Goal: Task Accomplishment & Management: Manage account settings

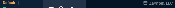
select select "4: SHAD"
select select
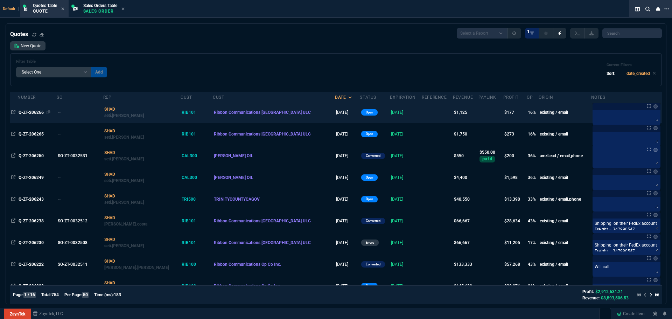
click at [27, 8] on span "Q-ZT-206266" at bounding box center [31, 112] width 25 height 5
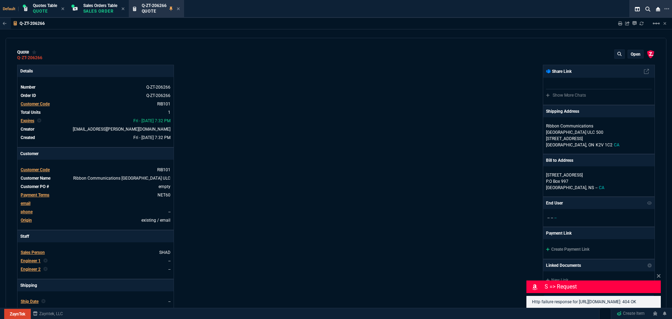
type input "20"
type input "226"
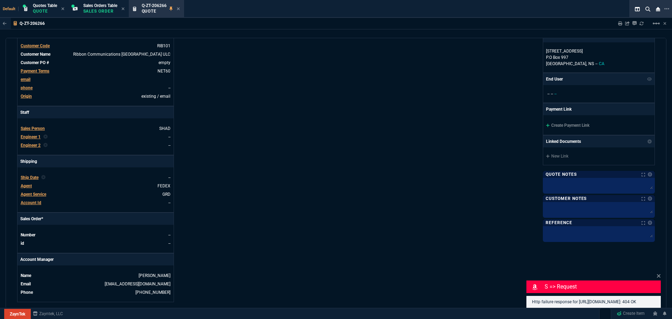
scroll to position [124, 0]
click at [175, 8] on icon at bounding box center [658, 276] width 4 height 6
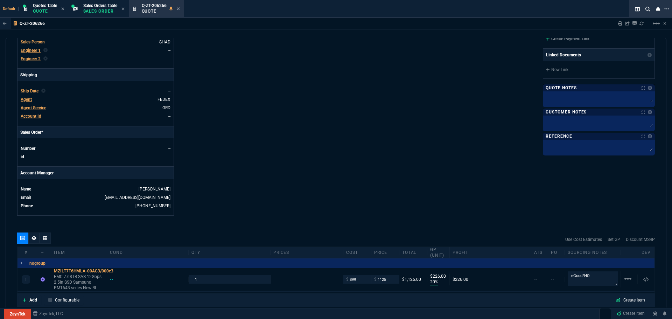
scroll to position [211, 0]
click at [51, 8] on div "Quotes Table Quote" at bounding box center [44, 8] width 46 height 15
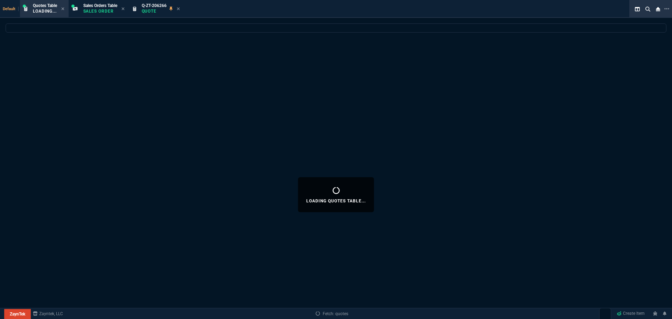
select select
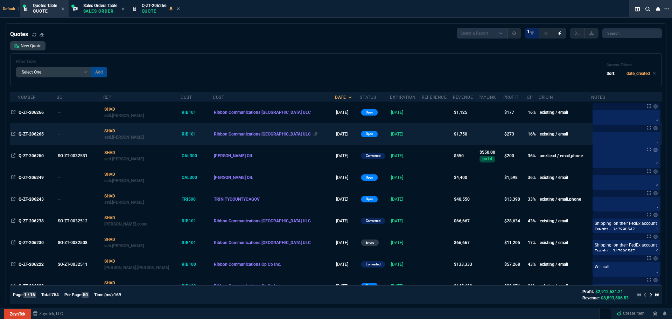
click at [175, 8] on span "Ribbon Communications [GEOGRAPHIC_DATA] ULC" at bounding box center [262, 134] width 97 height 5
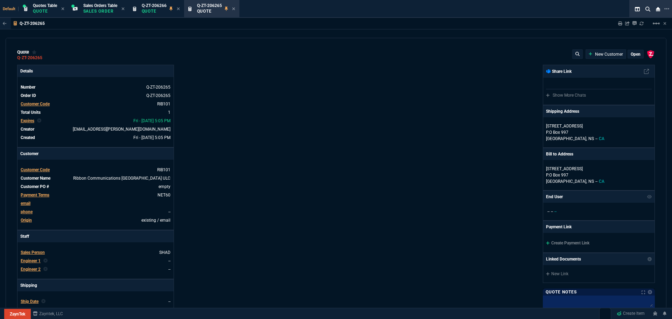
type input "20"
type input "350"
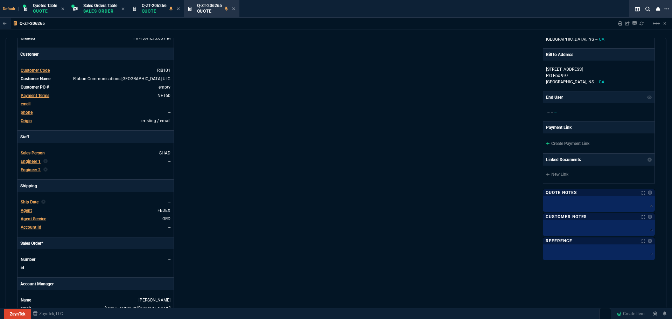
scroll to position [0, 0]
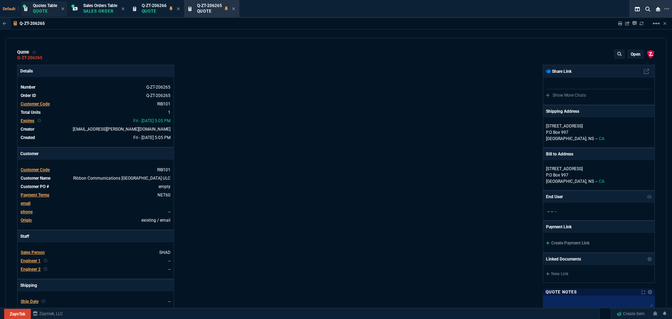
click at [49, 8] on p "Quote" at bounding box center [45, 11] width 24 height 6
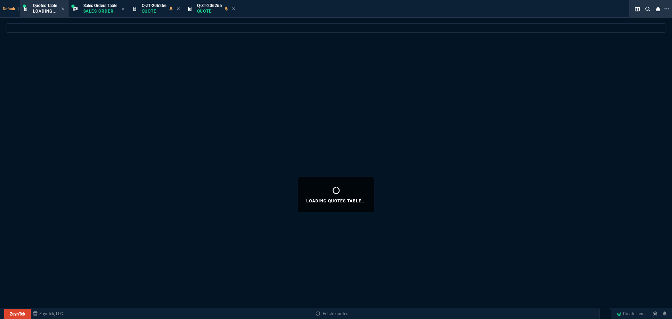
select select
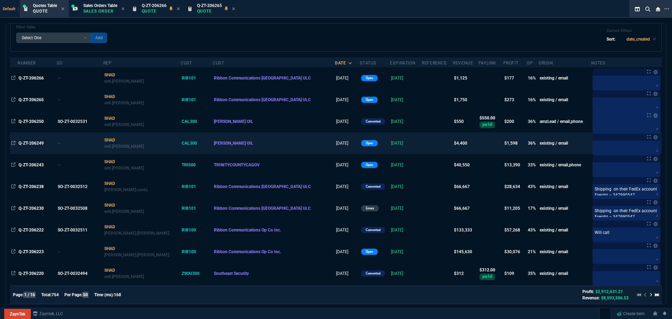
scroll to position [35, 0]
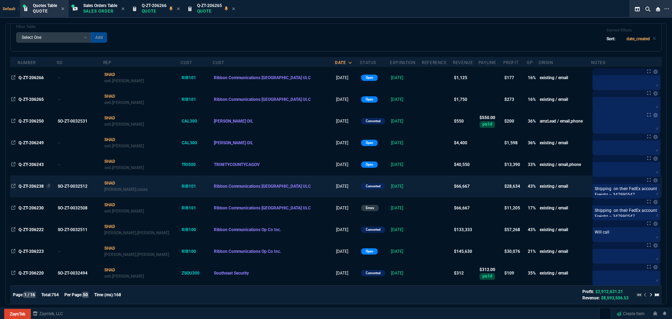
click at [32, 8] on span "Q-ZT-206238" at bounding box center [31, 186] width 25 height 5
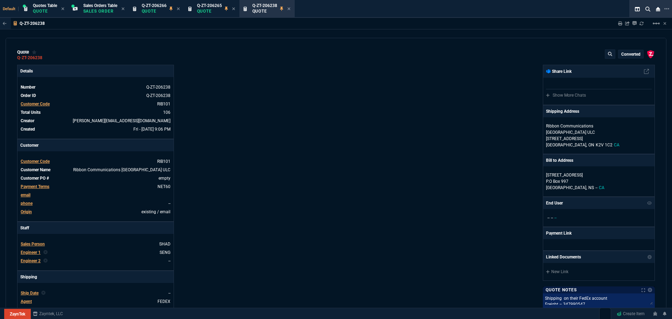
type input "35"
type input "695"
type input "48"
type input "429"
type input "82"
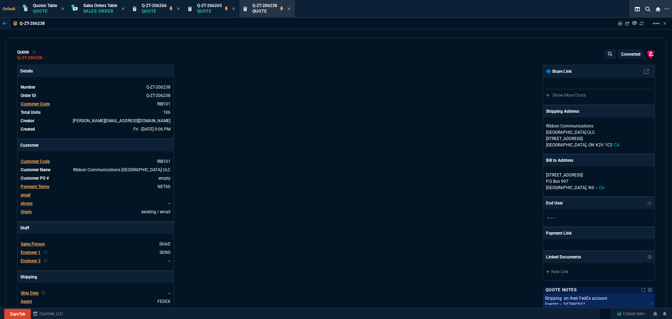
type input "46"
type input "0"
type input "96"
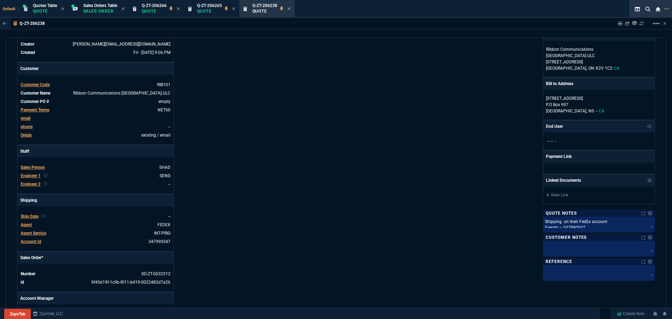
scroll to position [78, 0]
click at [175, 8] on div at bounding box center [599, 248] width 112 height 16
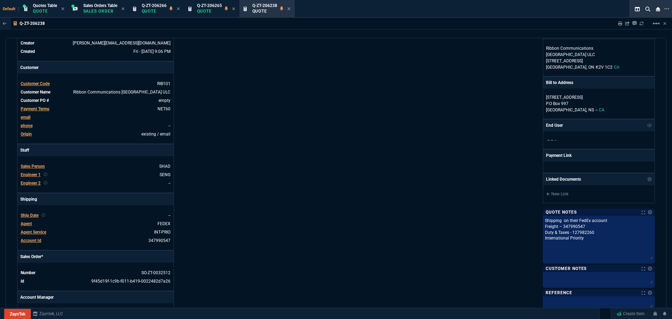
drag, startPoint x: 648, startPoint y: 225, endPoint x: 655, endPoint y: 256, distance: 32.4
click at [175, 8] on div "quote Q-ZT-206238 converted ZaynTek, LLC [STREET_ADDRESS] Details Number Q-ZT-2…" at bounding box center [336, 173] width 660 height 271
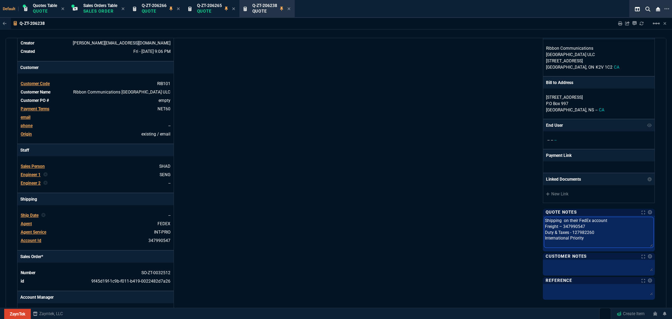
drag, startPoint x: 542, startPoint y: 221, endPoint x: 581, endPoint y: 241, distance: 43.0
click at [175, 8] on textarea "Shipping on their FedEx account Freight – 347990547 Duty & Taxes - 127982260 In…" at bounding box center [598, 232] width 109 height 30
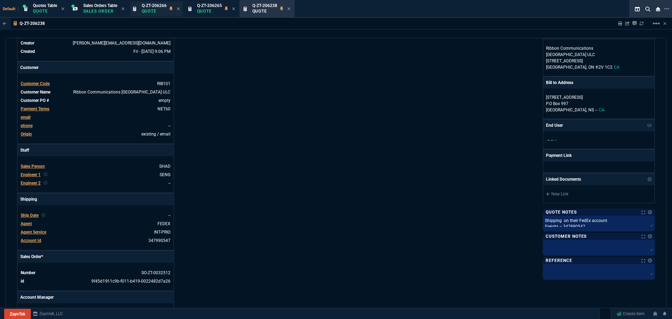
click at [147, 8] on p "Quote" at bounding box center [154, 11] width 25 height 6
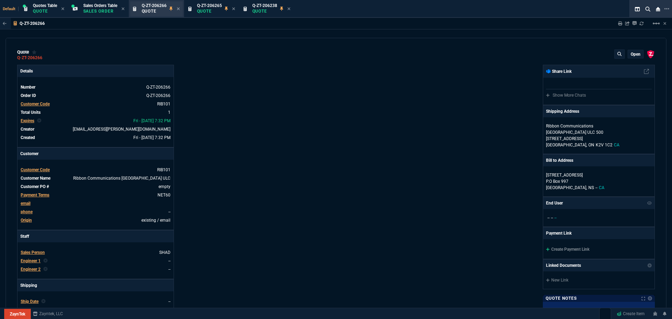
type input "20"
type input "226"
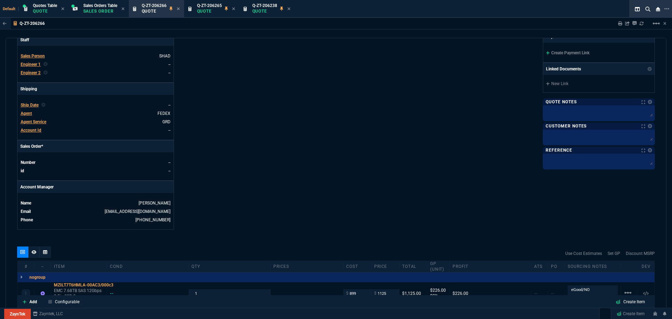
scroll to position [196, 0]
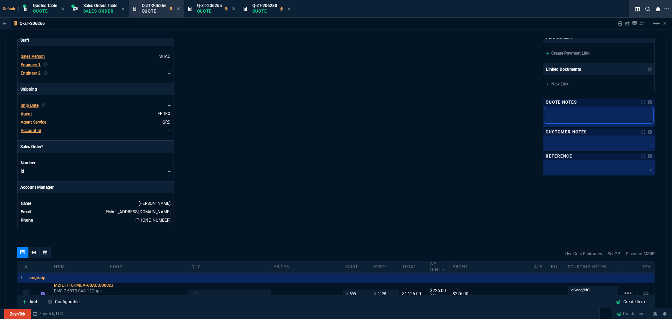
click at [175, 8] on textarea at bounding box center [598, 115] width 109 height 16
paste textarea "Shipping on their FedEx account Freight – 347990547 Duty & Taxes - 127982260 In…"
type textarea "Shipping on their FedEx account Freight – 347990547 Duty & Taxes - 127982260 In…"
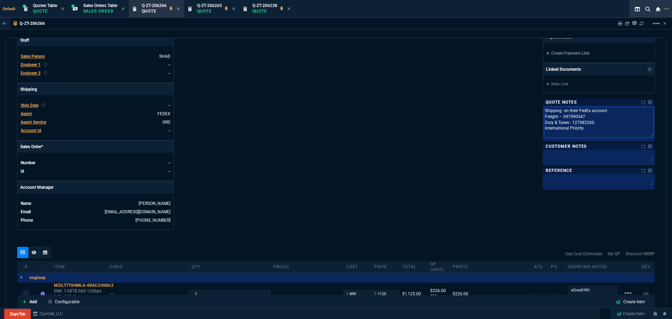
scroll to position [0, 0]
click at [175, 8] on textarea "Shipping on their FedEx account Freight – 347990547 Duty & Taxes - 127982260 In…" at bounding box center [598, 122] width 109 height 30
type textarea "Shipping on their FedEx account Freight – 347990547 Duty & Taxes - 127982260 In…"
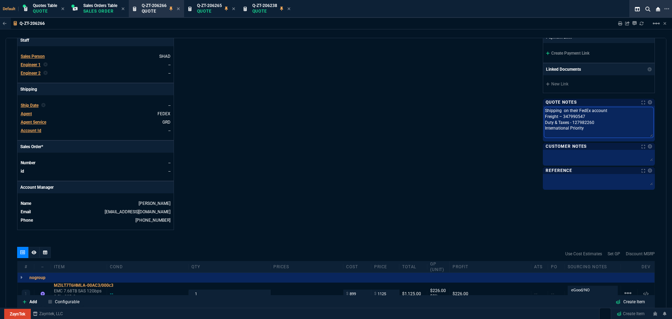
paste textarea "service tag 3R1S4Z2"
type textarea "Shipping on their FedEx account Freight – 347990547 Duty & Taxes - 127982260 In…"
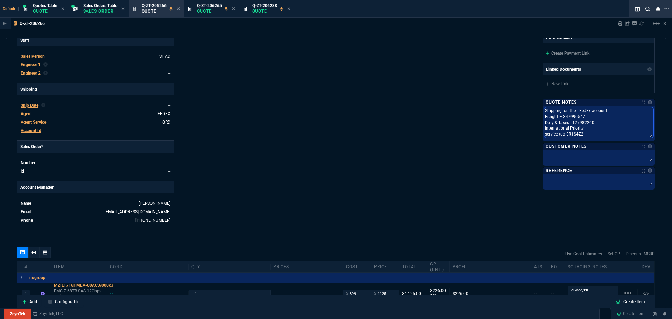
scroll to position [6, 0]
type textarea "Shipping on their FedEx account Freight – 347990547 Duty & Taxes - 127982260 In…"
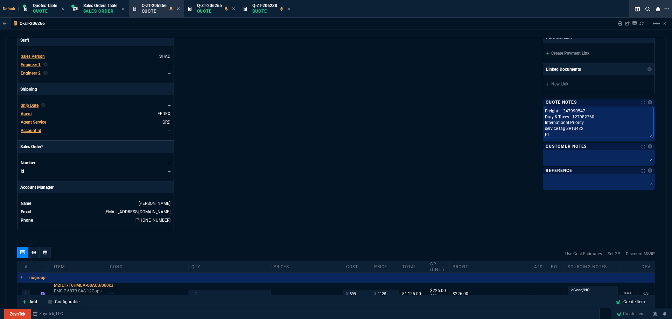
type textarea "Shipping on their FedEx account Freight – 347990547 Duty & Taxes - 127982260 In…"
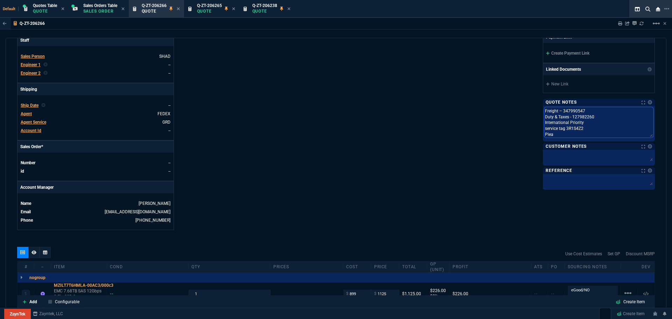
type textarea "Shipping on their FedEx account Freight – 347990547 Duty & Taxes - 127982260 In…"
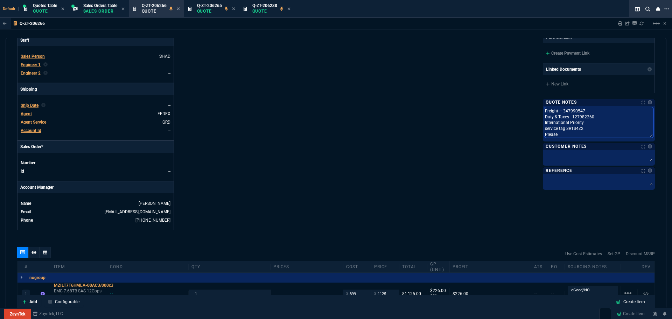
type textarea "Shipping on their FedEx account Freight – 347990547 Duty & Taxes - 127982260 In…"
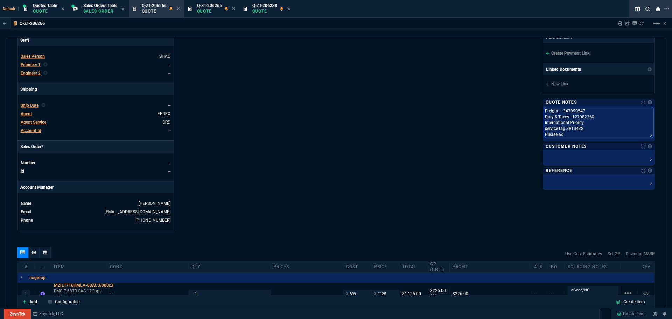
type textarea "Shipping on their FedEx account Freight – 347990547 Duty & Taxes - 127982260 In…"
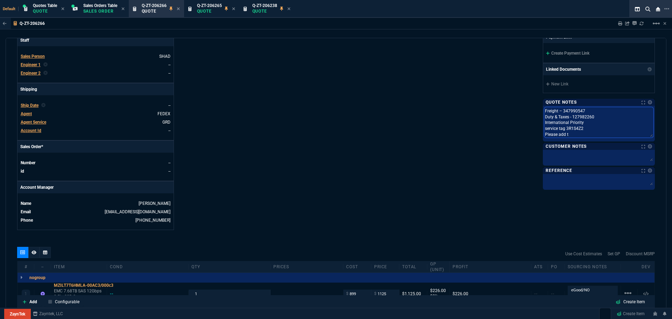
type textarea "Shipping on their FedEx account Freight – 347990547 Duty & Taxes - 127982260 In…"
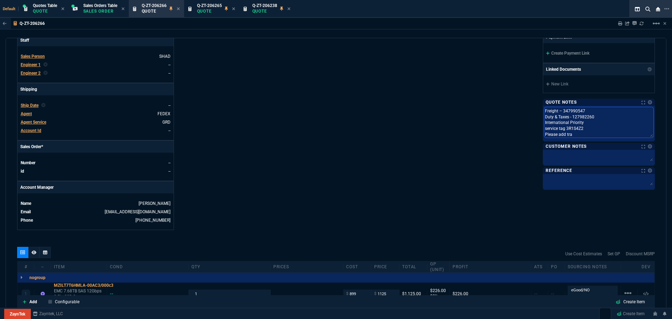
type textarea "Shipping on their FedEx account Freight – 347990547 Duty & Taxes - 127982260 In…"
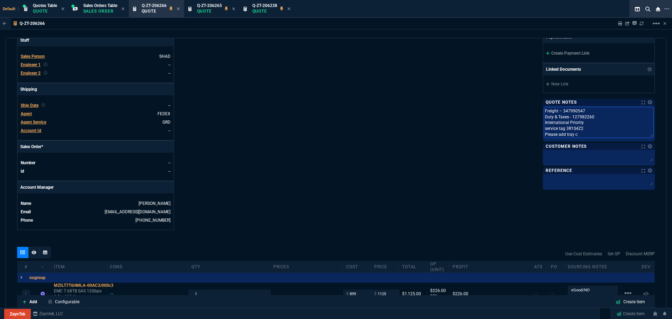
type textarea "Shipping on their FedEx account Freight – 347990547 Duty & Taxes - 127982260 In…"
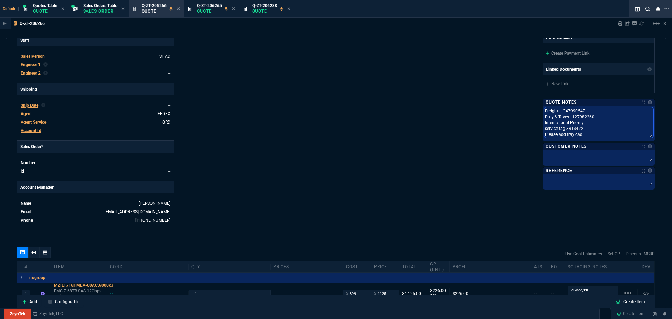
type textarea "Shipping on their FedEx account Freight – 347990547 Duty & Taxes - 127982260 In…"
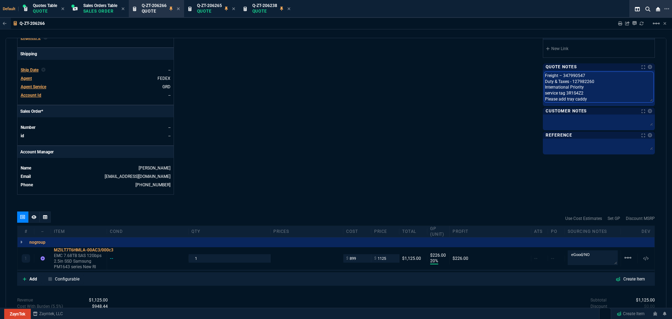
scroll to position [232, 0]
type textarea "Shipping on their FedEx account Freight – 347990547 Duty & Taxes - 127982260 In…"
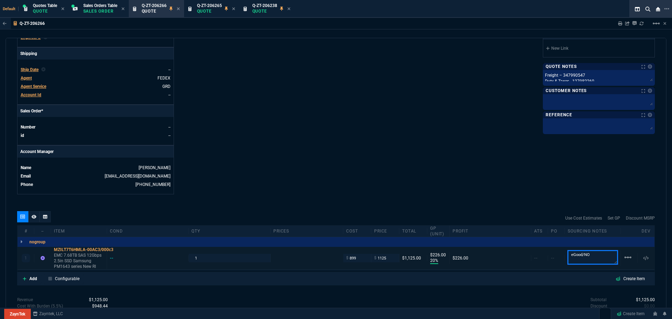
click at [175, 8] on textarea "eGood/NO" at bounding box center [592, 257] width 50 height 14
paste textarea "service tag 3R1S4Z2"
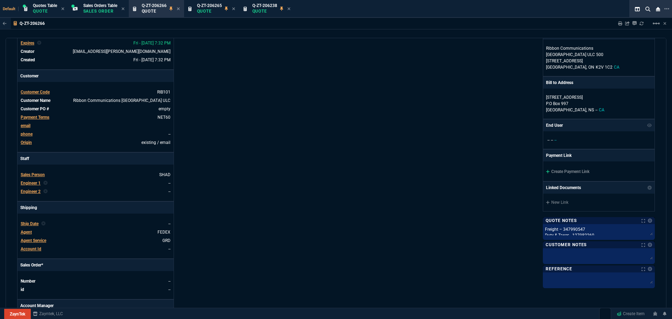
scroll to position [0, 0]
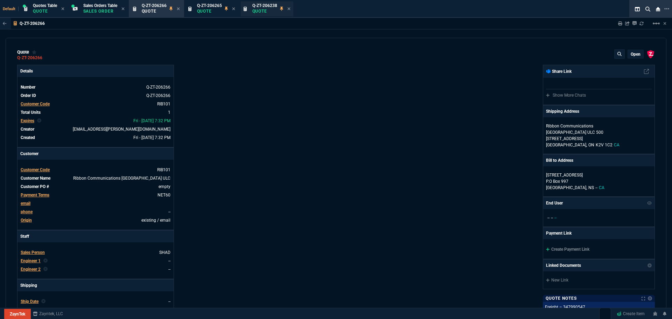
type textarea "eGood/NO service tag 3R1S4Z2"
click at [175, 2] on div "Q-ZT-206238 Quote" at bounding box center [267, 8] width 52 height 15
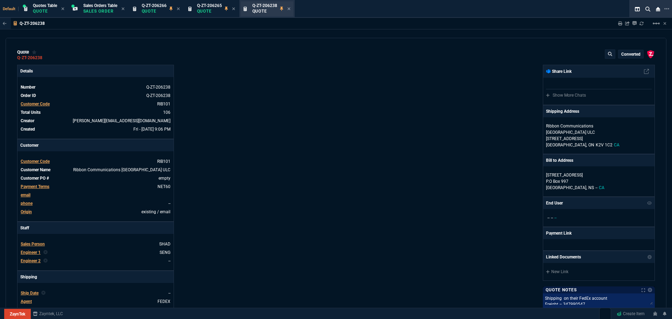
type input "35"
type input "695"
type input "48"
type input "429"
type input "82"
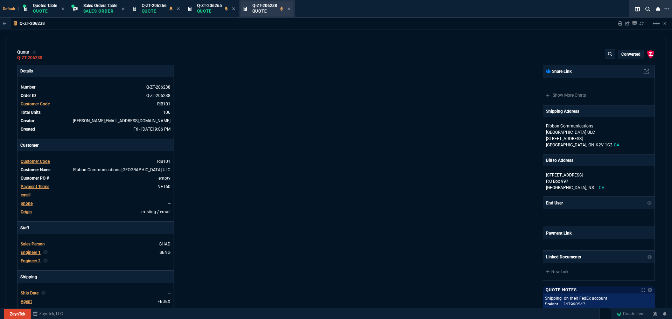
type input "46"
type input "0"
type input "96"
click at [175, 8] on icon at bounding box center [288, 9] width 3 height 4
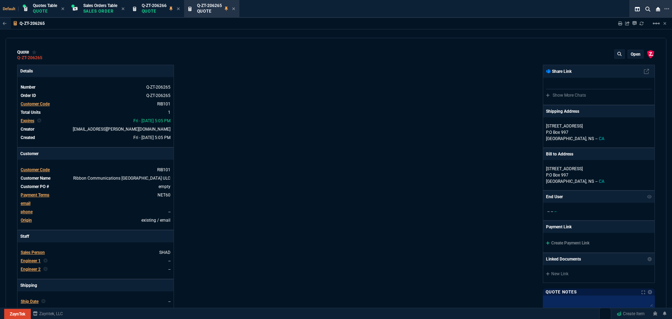
type input "20"
type input "350"
click at [175, 7] on icon at bounding box center [233, 9] width 3 height 4
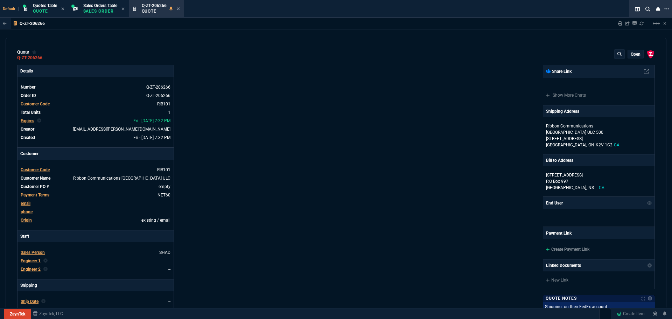
type input "20"
type input "226"
click at [175, 8] on icon at bounding box center [178, 9] width 3 height 4
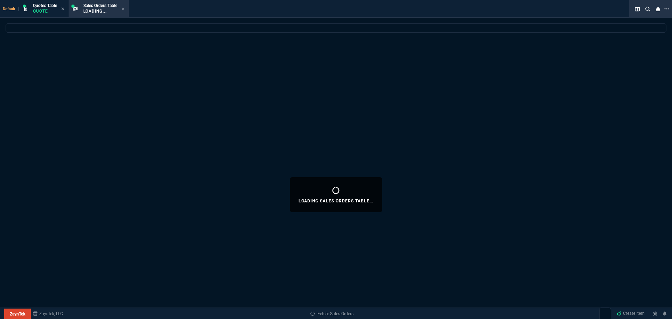
select select
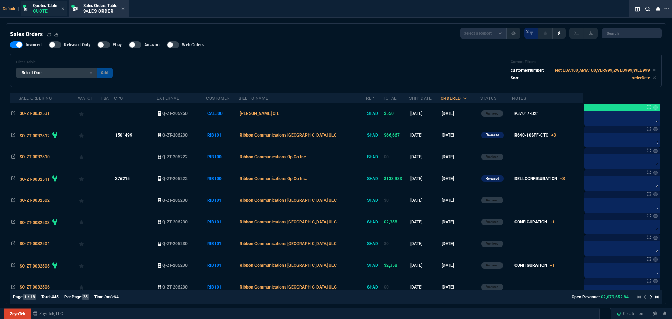
click at [37, 8] on span "Quotes Table" at bounding box center [45, 5] width 24 height 5
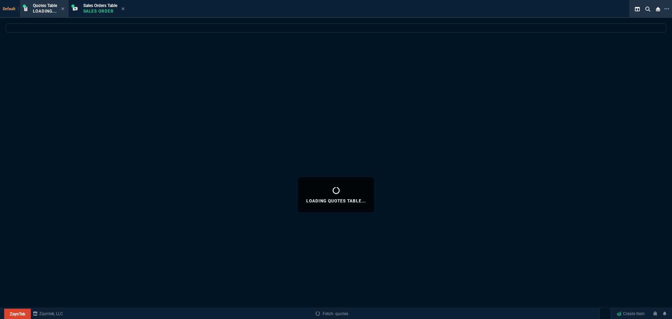
select select
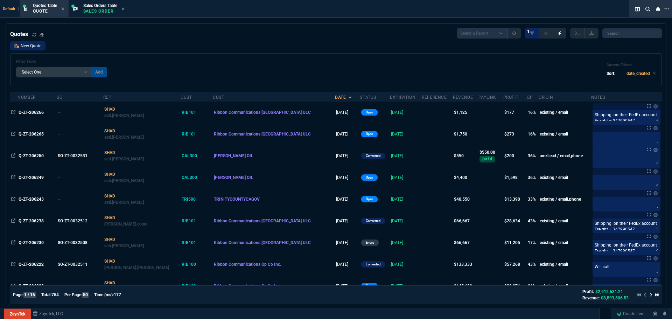
click at [23, 8] on link "New Quote" at bounding box center [27, 45] width 35 height 9
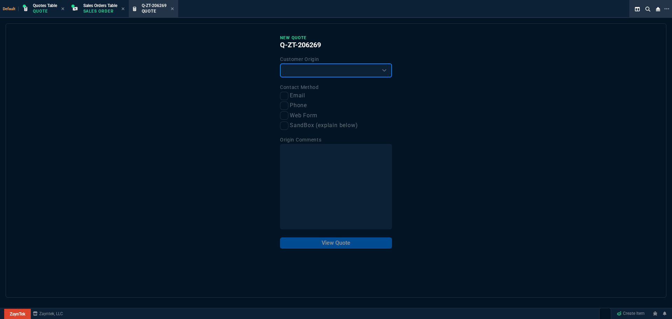
click at [175, 8] on select "Existing Customer Amazon Lead (first order) Website Lead (first order) Called (…" at bounding box center [336, 70] width 112 height 14
select select "existing"
click at [175, 8] on select "Existing Customer Amazon Lead (first order) Website Lead (first order) Called (…" at bounding box center [336, 70] width 112 height 14
click at [175, 8] on input "Email" at bounding box center [284, 96] width 8 height 8
checkbox input "true"
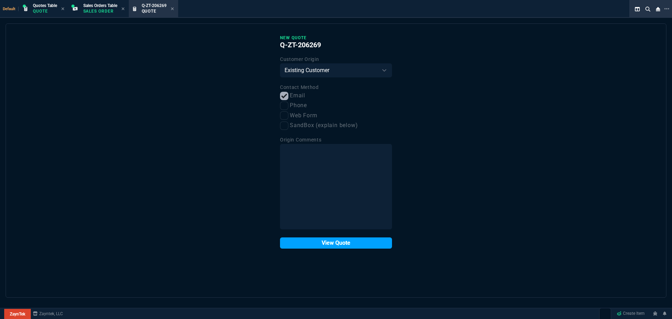
click at [175, 8] on button "View Quote" at bounding box center [336, 242] width 112 height 11
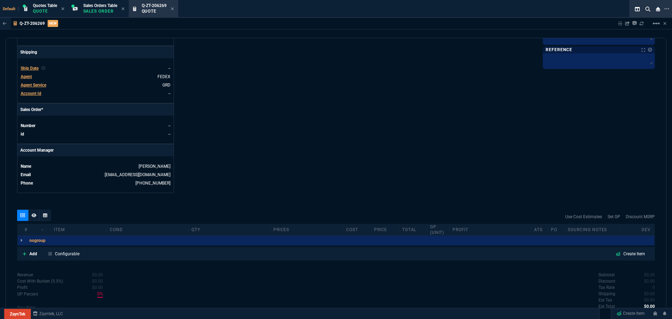
scroll to position [268, 0]
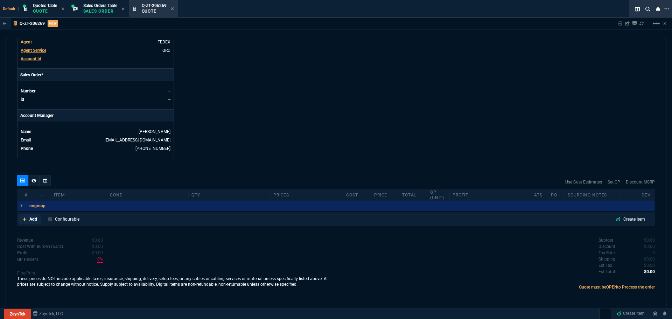
click at [33, 8] on p "Add" at bounding box center [33, 219] width 8 height 6
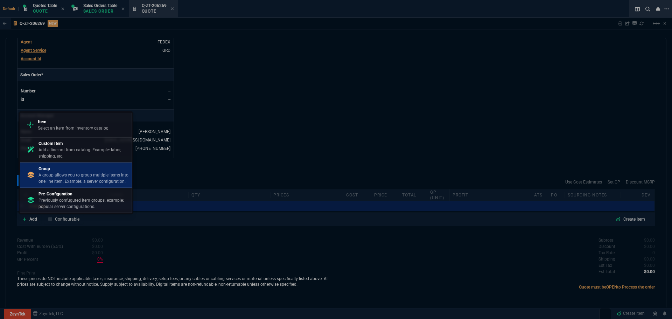
click at [48, 8] on p "A group allows you to group multiple items into one line item. Example: a serve…" at bounding box center [83, 178] width 90 height 13
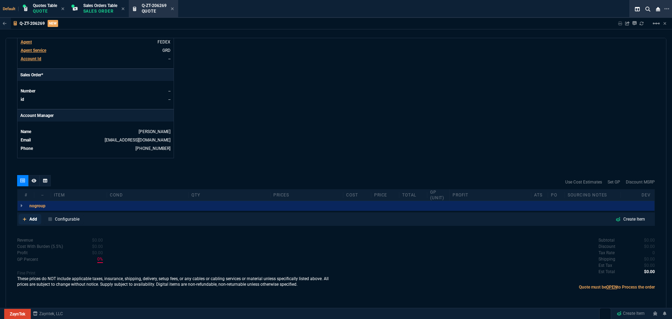
click at [34, 8] on p "Add" at bounding box center [33, 219] width 8 height 6
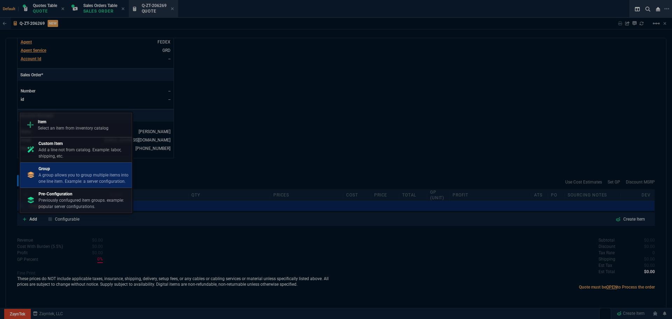
click at [49, 8] on p "A group allows you to group multiple items into one line item. Example: a serve…" at bounding box center [83, 178] width 90 height 13
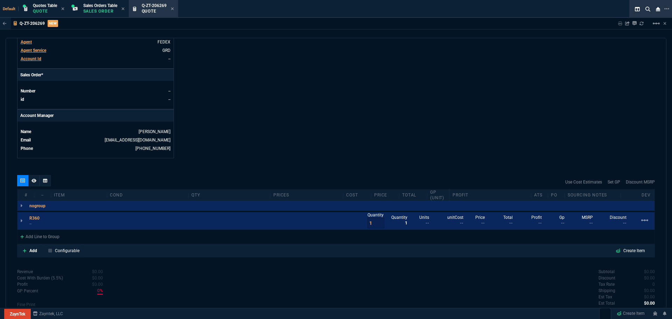
click at [28, 8] on div "R360 --" at bounding box center [30, 220] width 26 height 11
click at [33, 8] on p "--" at bounding box center [36, 224] width 14 height 6
click at [43, 8] on icon at bounding box center [43, 218] width 4 height 4
click at [64, 8] on p "Lead time 1-2 weeks" at bounding box center [48, 224] width 38 height 6
click at [46, 8] on div "Add Line to Group" at bounding box center [39, 235] width 45 height 13
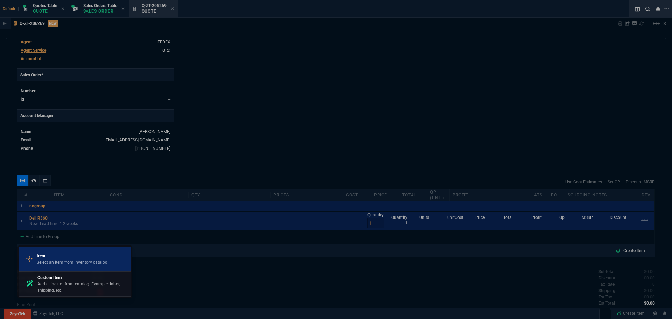
click at [48, 8] on p "Select an item from inventory catalog" at bounding box center [72, 262] width 71 height 6
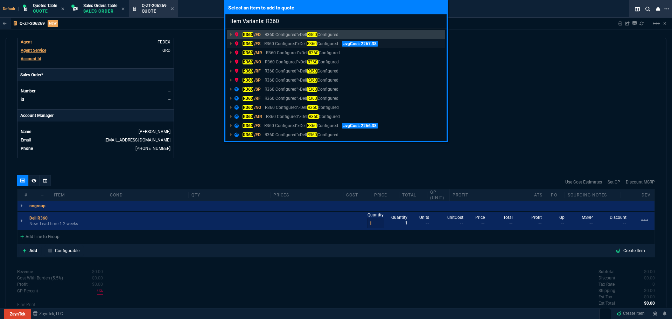
type input "Item Variants: R360"
click at [175, 8] on mark "R360" at bounding box center [247, 43] width 10 height 5
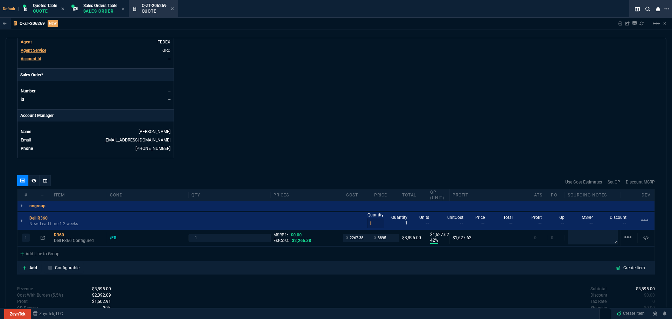
type input "42"
type input "1628"
click at [61, 8] on div "R360" at bounding box center [79, 235] width 50 height 6
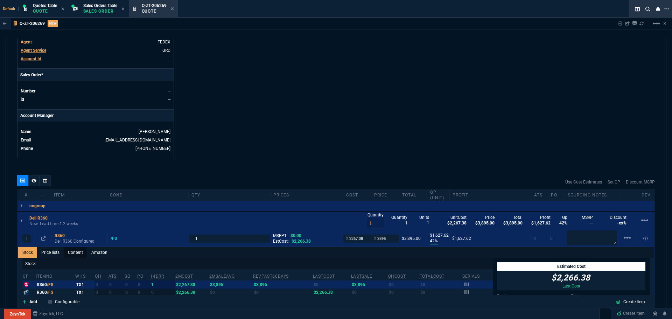
click at [80, 8] on link "Content" at bounding box center [75, 252] width 23 height 11
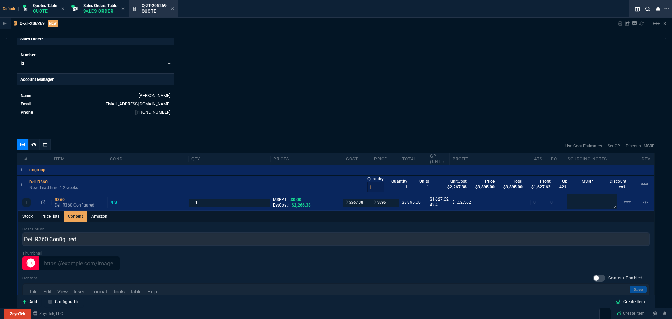
scroll to position [304, 0]
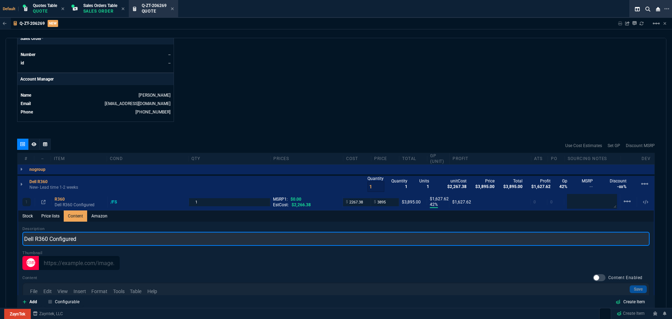
click at [73, 8] on input "Dell R360 Configured" at bounding box center [335, 239] width 627 height 14
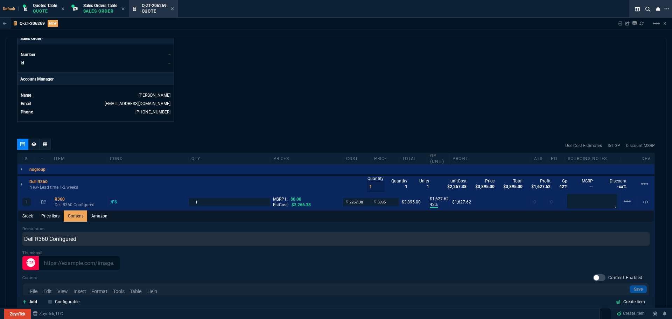
click at [76, 8] on link "Content" at bounding box center [75, 215] width 23 height 11
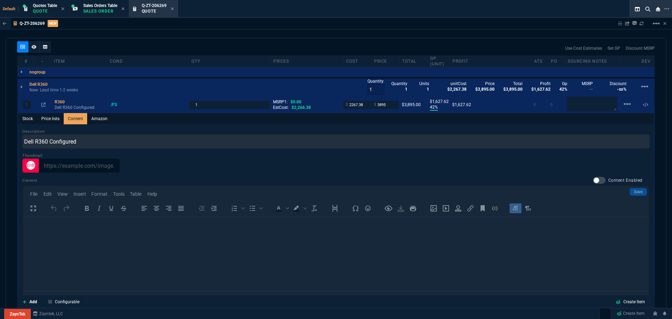
scroll to position [403, 0]
click at [175, 8] on label "Content Enabled" at bounding box center [621, 178] width 57 height 7
checkbox input "true"
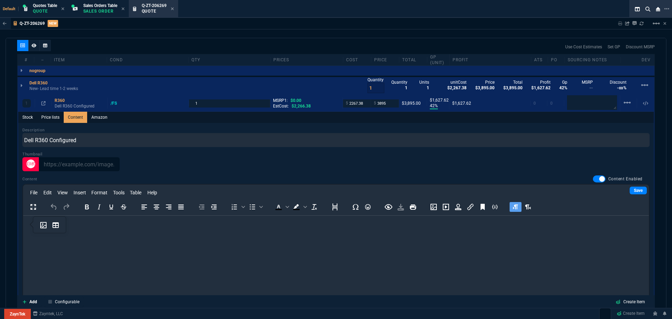
click at [121, 8] on html at bounding box center [336, 224] width 626 height 19
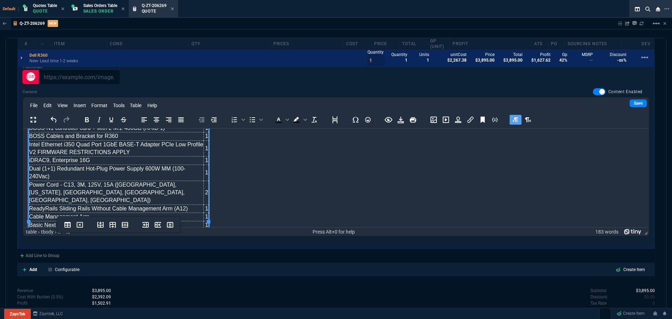
scroll to position [490, 0]
click at [175, 8] on link "Save" at bounding box center [637, 103] width 17 height 8
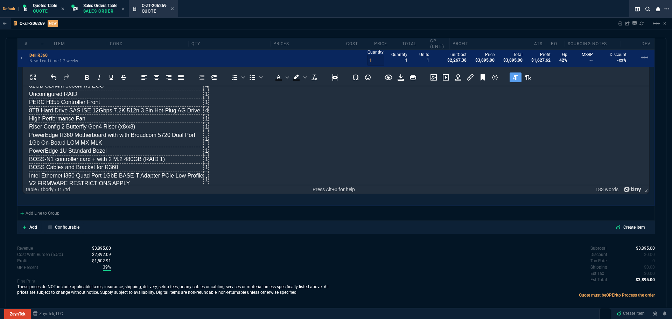
scroll to position [0, 0]
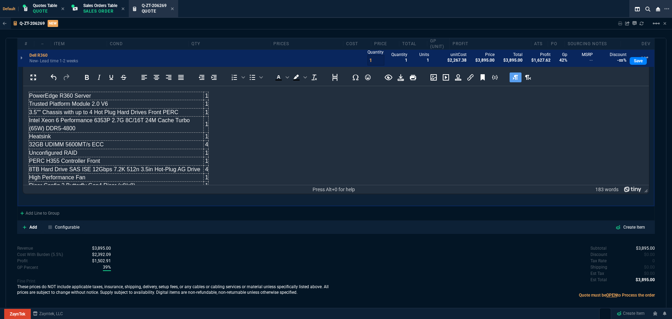
click at [175, 8] on body "PowerEdge R360 Server 1 Trusted Platform Module 2.0 V6 1 3.5"" Chassis with up …" at bounding box center [336, 205] width 614 height 227
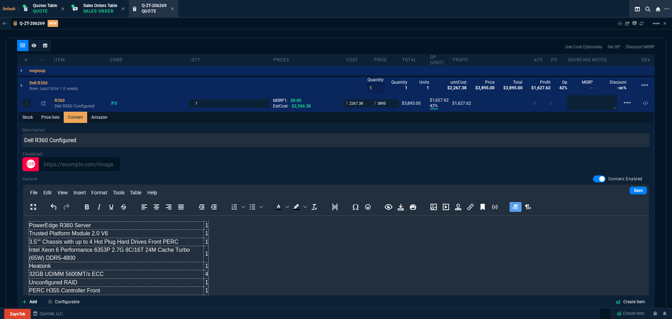
scroll to position [395, 0]
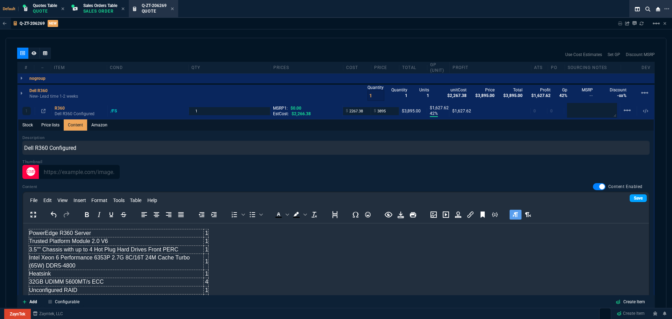
click at [175, 8] on link "Save" at bounding box center [637, 198] width 17 height 8
click at [175, 8] on input "2267.38" at bounding box center [357, 111] width 22 height 8
paste input "5147.26"
type input "5147.26"
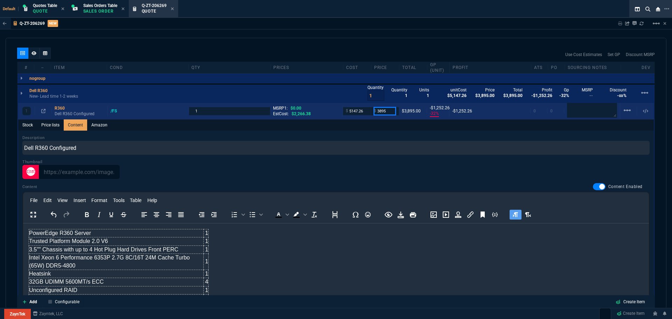
click at [175, 8] on input "3895" at bounding box center [385, 111] width 22 height 8
paste input "694"
type input "6945"
click at [175, 8] on div "Description Dell R360 Configured Thumbnail Content Content Enabled File Edit Vi…" at bounding box center [335, 233] width 627 height 197
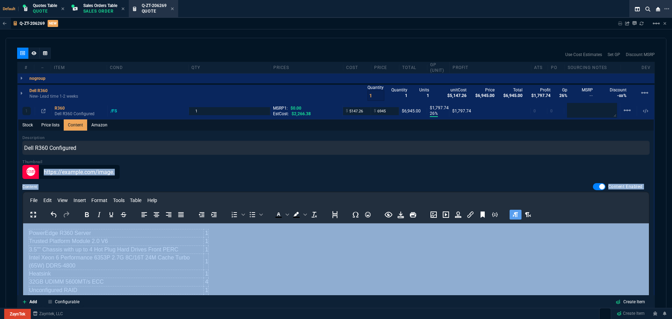
drag, startPoint x: 314, startPoint y: 161, endPoint x: 374, endPoint y: 203, distance: 73.8
click at [175, 8] on div "Description Dell R360 Configured Thumbnail Content Content Enabled File Edit Vi…" at bounding box center [335, 233] width 627 height 197
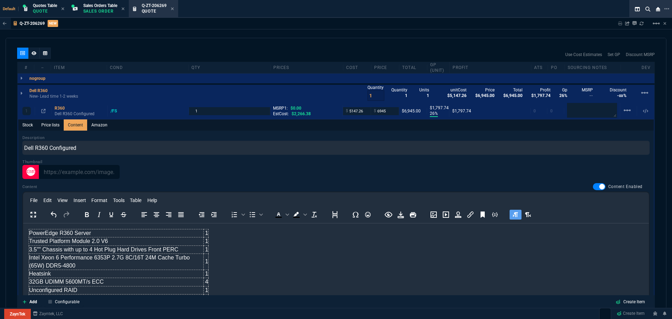
click at [74, 8] on link "Content" at bounding box center [75, 124] width 23 height 11
click at [59, 8] on div "R360" at bounding box center [80, 108] width 50 height 6
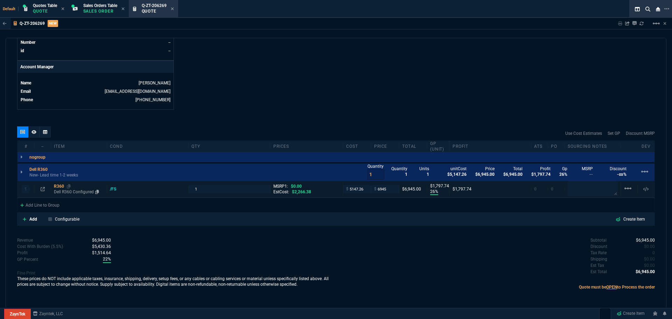
type input "26"
type input "1798"
click at [59, 8] on div "R360" at bounding box center [79, 186] width 50 height 6
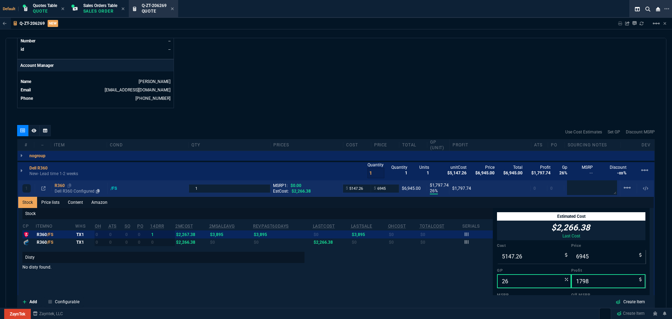
scroll to position [395, 0]
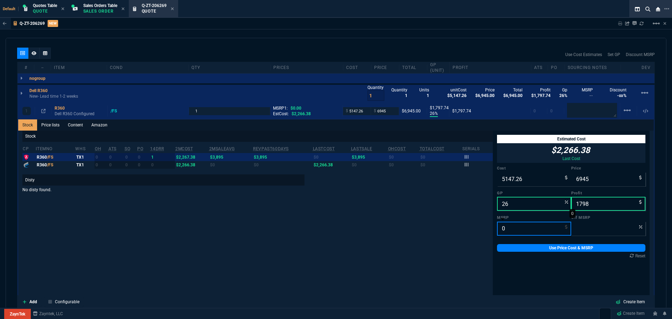
click at [175, 8] on input "0" at bounding box center [534, 228] width 74 height 14
paste input "23039.94"
type input "23039.94"
type input "70"
type input "23039.94"
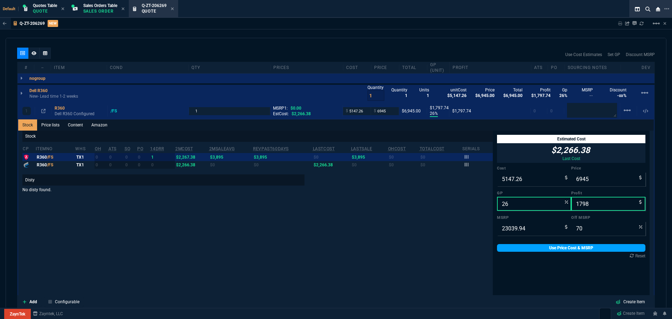
click at [175, 8] on link "Use Price Cost & MSRP" at bounding box center [571, 248] width 148 height 8
click at [40, 8] on p "Quote" at bounding box center [45, 11] width 24 height 6
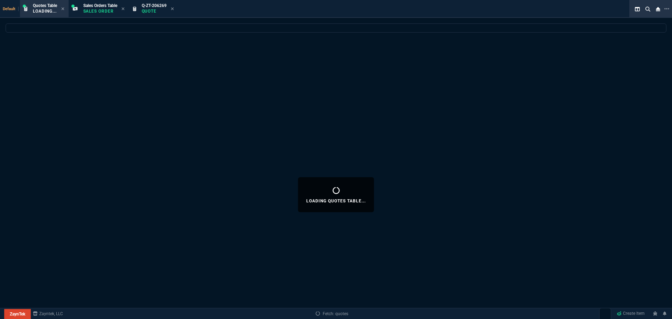
select select
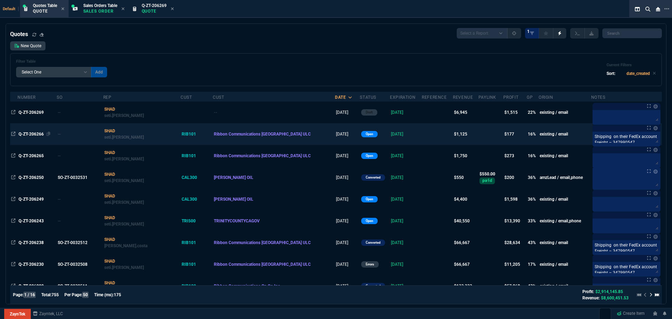
click at [31, 8] on span "Q-ZT-206266" at bounding box center [31, 134] width 25 height 5
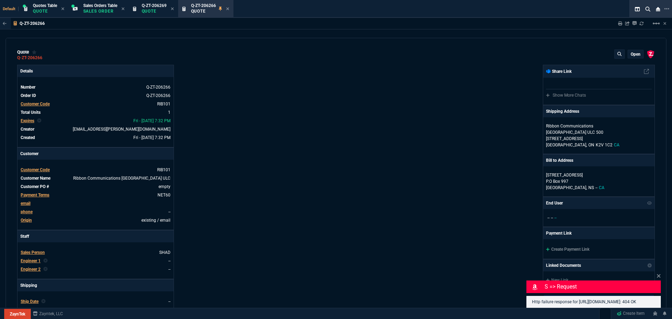
type input "20"
type input "226"
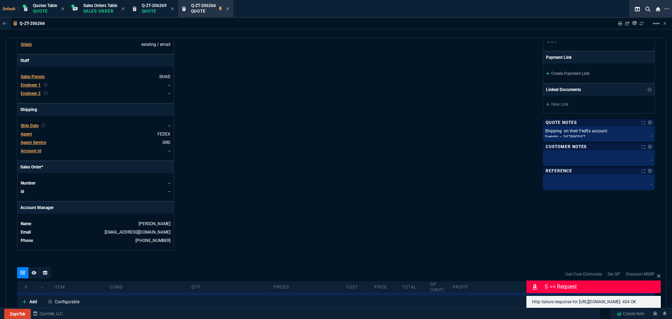
scroll to position [176, 0]
click at [175, 8] on icon at bounding box center [658, 276] width 4 height 6
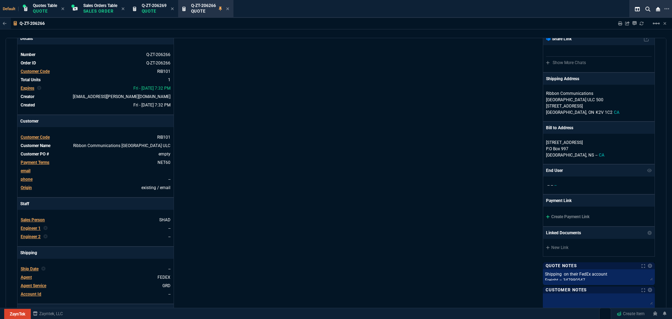
scroll to position [0, 0]
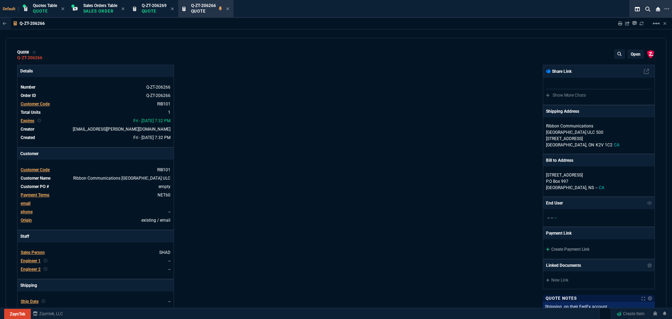
click at [175, 8] on p "open" at bounding box center [635, 54] width 10 height 6
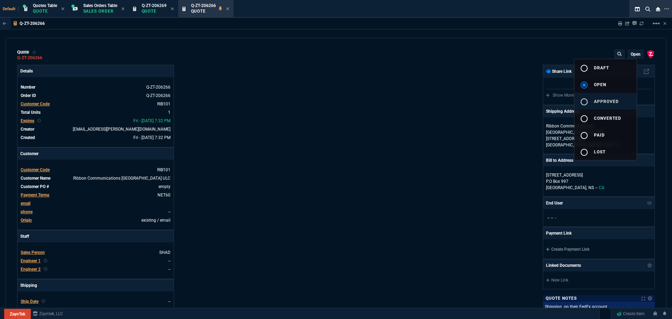
click at [175, 8] on mat-icon "radio_button_unchecked" at bounding box center [584, 102] width 8 height 8
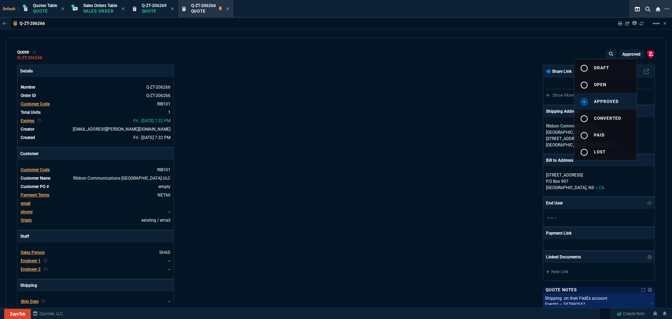
type input "20"
type input "226"
click at [175, 8] on div at bounding box center [336, 159] width 672 height 319
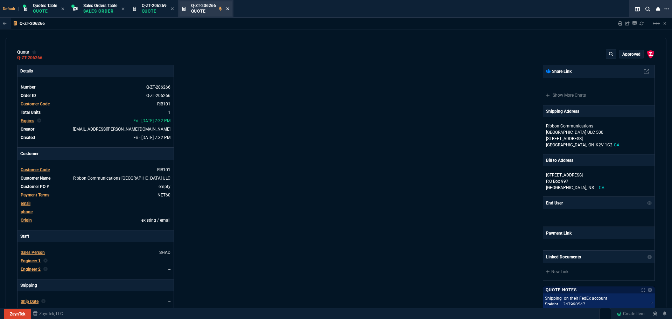
click at [175, 8] on icon at bounding box center [227, 8] width 3 height 3
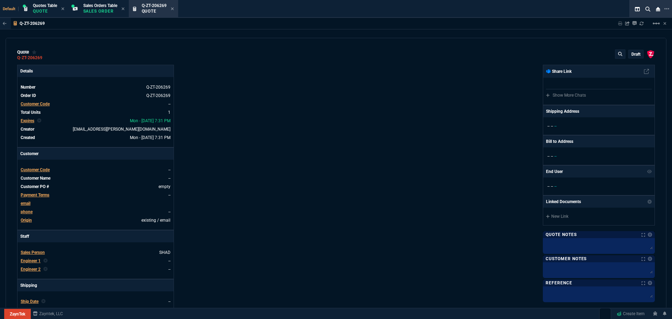
type input "26"
type input "1798"
type input "70"
click at [49, 8] on p "Quote" at bounding box center [45, 11] width 24 height 6
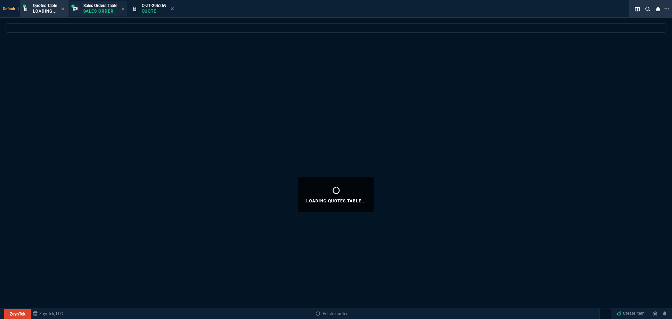
select select
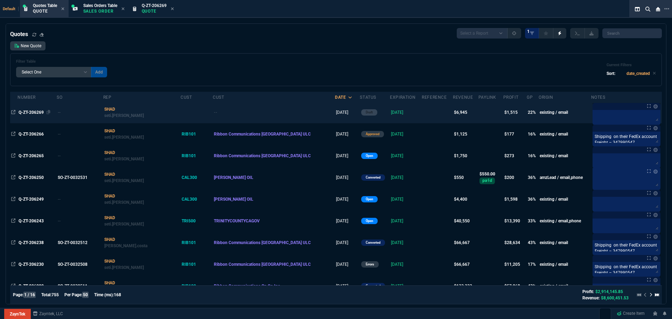
click at [28, 8] on span "Q-ZT-206269" at bounding box center [31, 112] width 25 height 5
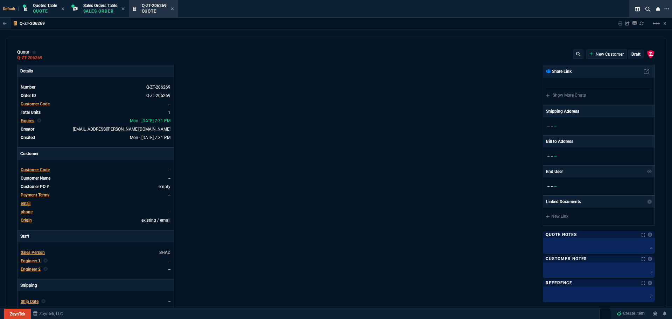
type input "26"
type input "1798"
type input "70"
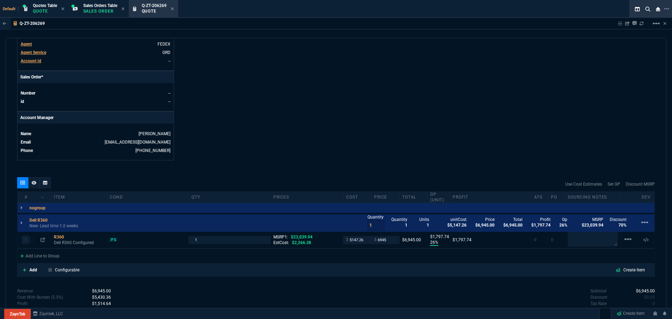
scroll to position [265, 0]
click at [54, 8] on div "R360" at bounding box center [79, 237] width 50 height 6
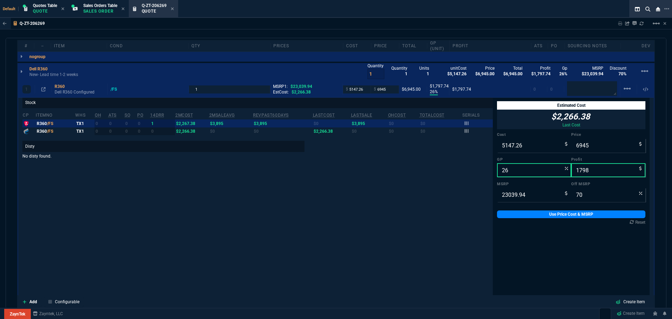
scroll to position [0, 0]
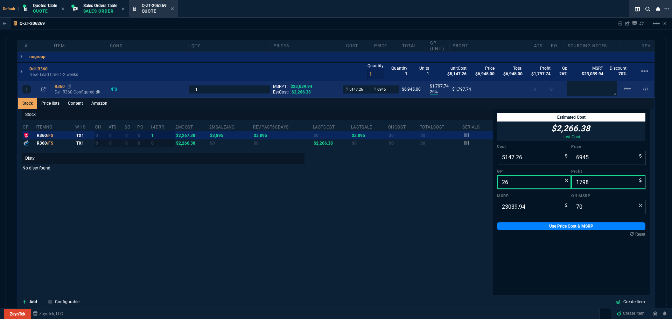
click at [59, 8] on div "R360" at bounding box center [80, 87] width 50 height 6
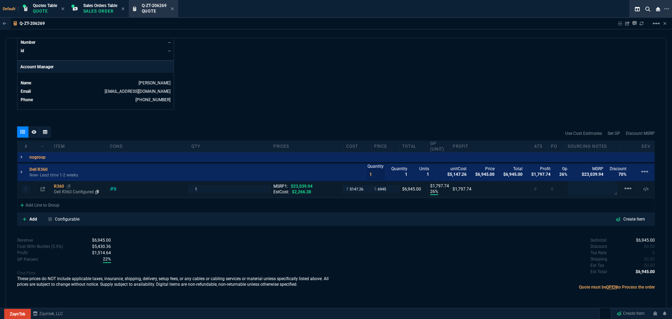
scroll to position [316, 0]
click at [57, 8] on div "R360" at bounding box center [79, 186] width 50 height 6
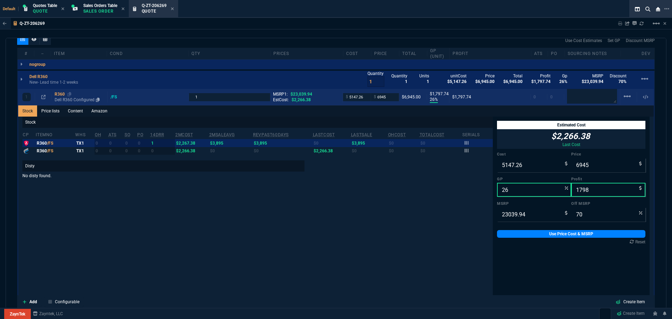
scroll to position [417, 0]
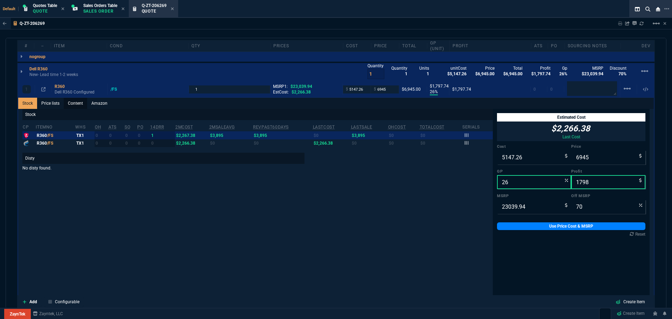
click at [75, 8] on link "Content" at bounding box center [75, 103] width 23 height 11
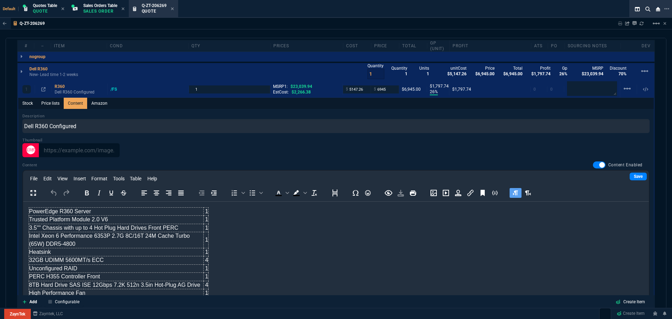
scroll to position [0, 0]
click at [175, 8] on input "6945" at bounding box center [385, 89] width 22 height 8
type input "6995"
click at [175, 8] on div at bounding box center [335, 150] width 627 height 14
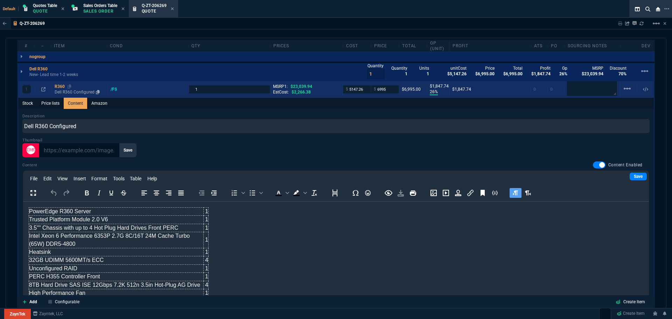
click at [56, 8] on div "R360" at bounding box center [80, 87] width 50 height 6
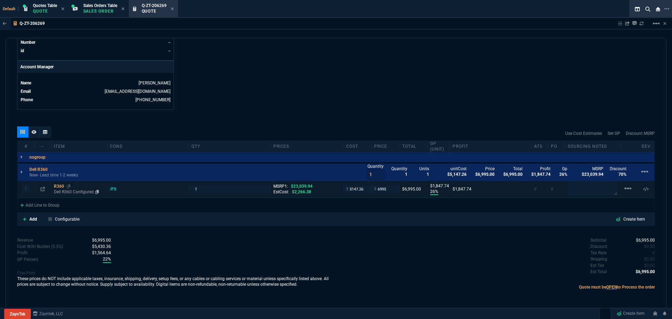
type input "26"
type input "1848"
type input "70"
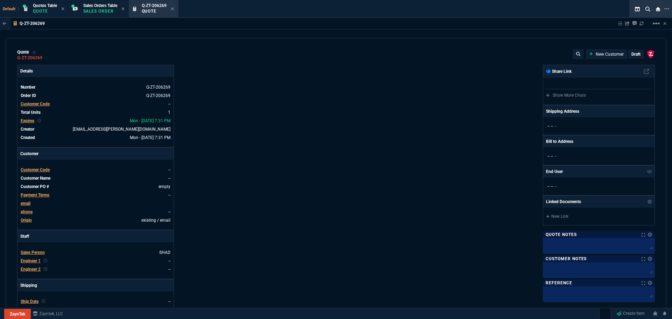
click at [175, 8] on div "ZaynTek, LLC [STREET_ADDRESS] Share Link Show More Chats Shipping Address -- --…" at bounding box center [495, 245] width 319 height 361
